Goal: Download file/media

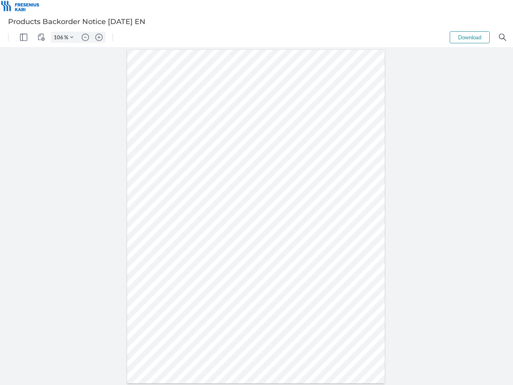
click at [24, 37] on img "Panel" at bounding box center [23, 37] width 7 height 7
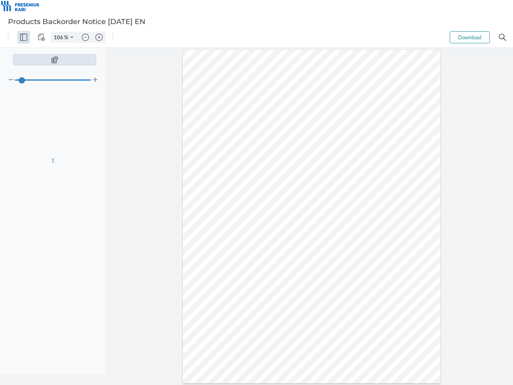
click at [41, 37] on img "View Controls" at bounding box center [41, 37] width 7 height 7
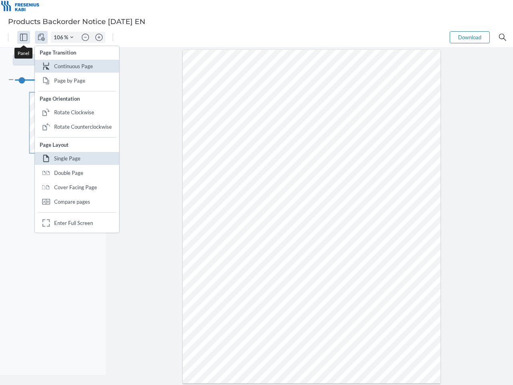
click at [60, 37] on input "106" at bounding box center [57, 37] width 13 height 7
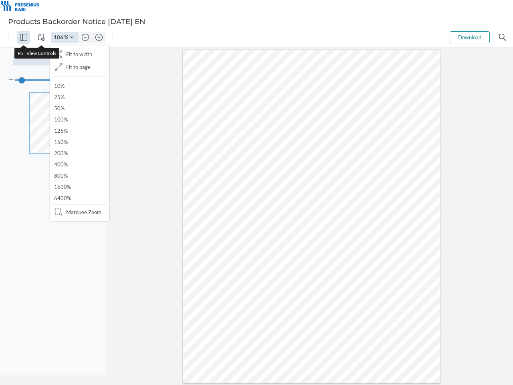
click at [72, 37] on img "Zoom Controls" at bounding box center [71, 37] width 3 height 3
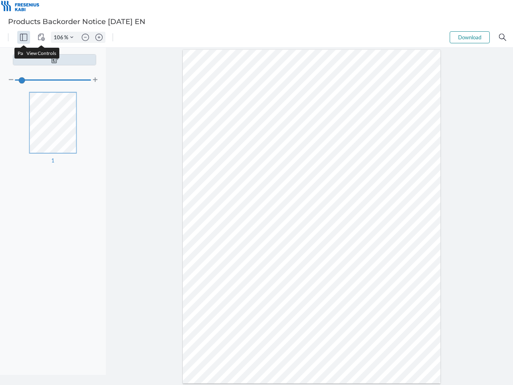
click at [85, 37] on img "Zoom out" at bounding box center [85, 37] width 7 height 7
click at [99, 37] on img "Zoom in" at bounding box center [98, 37] width 7 height 7
type input "106"
click at [470, 37] on button "Download" at bounding box center [470, 37] width 40 height 12
click at [503, 37] on img "Search" at bounding box center [502, 37] width 7 height 7
